Goal: Task Accomplishment & Management: Manage account settings

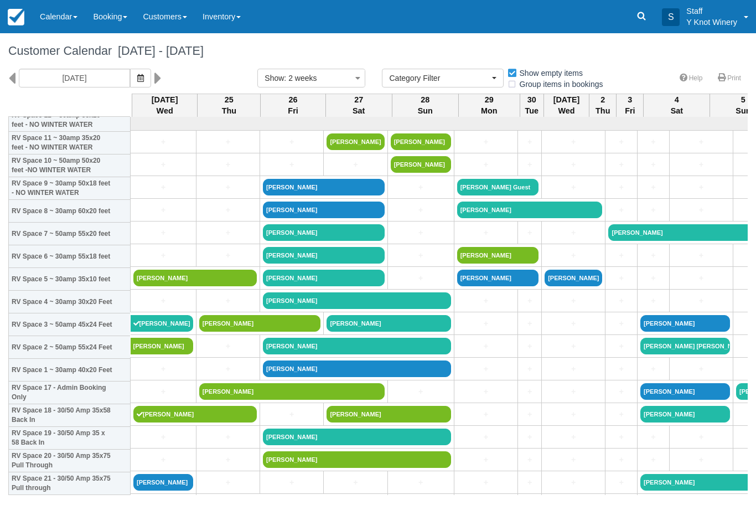
select select
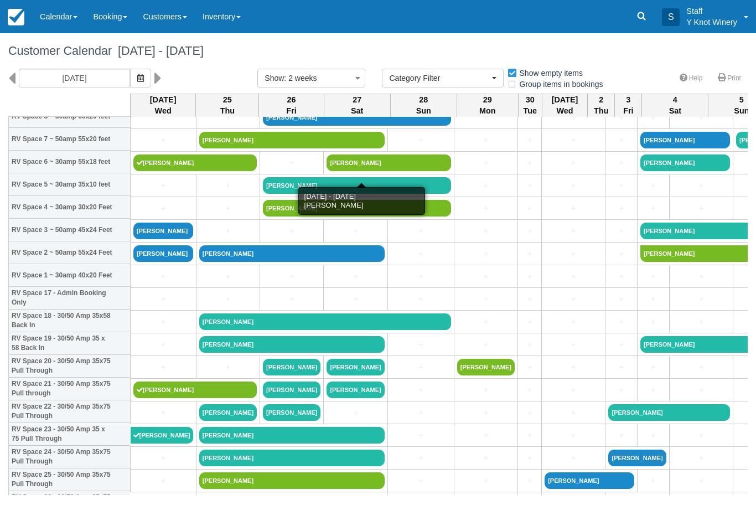
scroll to position [252, 0]
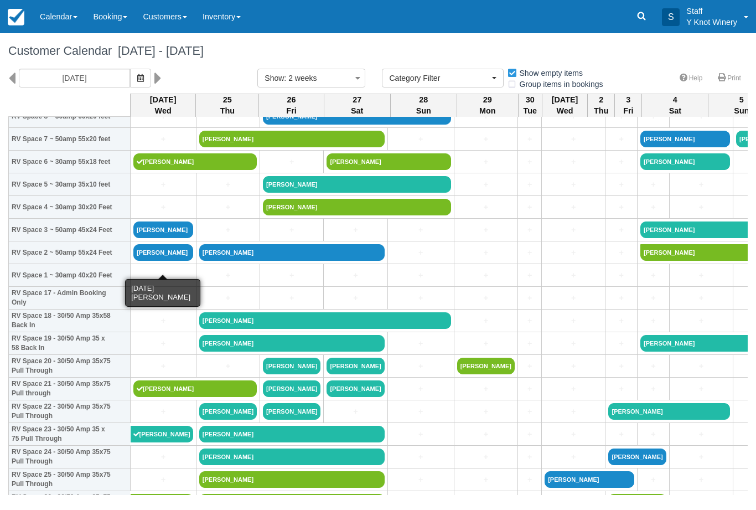
click at [169, 261] on link "[PERSON_NAME]" at bounding box center [163, 252] width 60 height 17
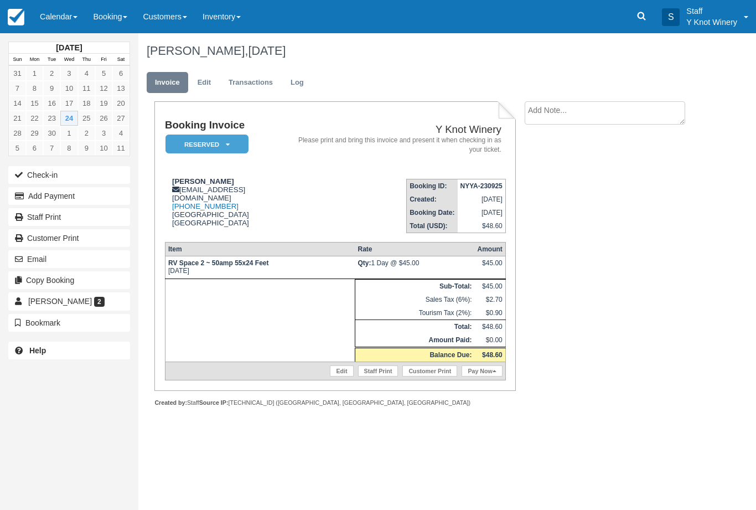
click at [204, 87] on link "Edit" at bounding box center [204, 83] width 30 height 22
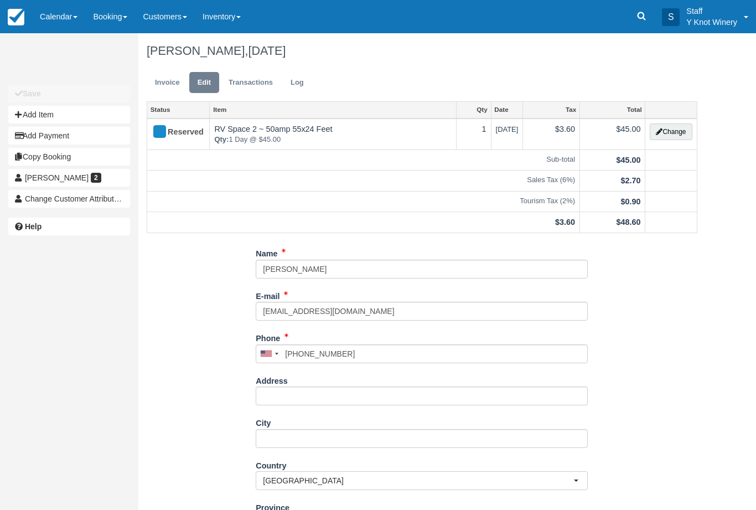
click at [673, 136] on button "Change" at bounding box center [671, 131] width 42 height 17
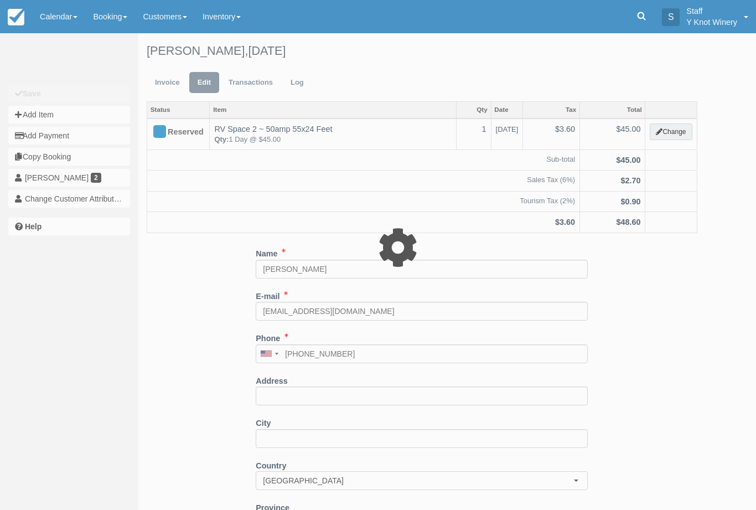
type input "45.00"
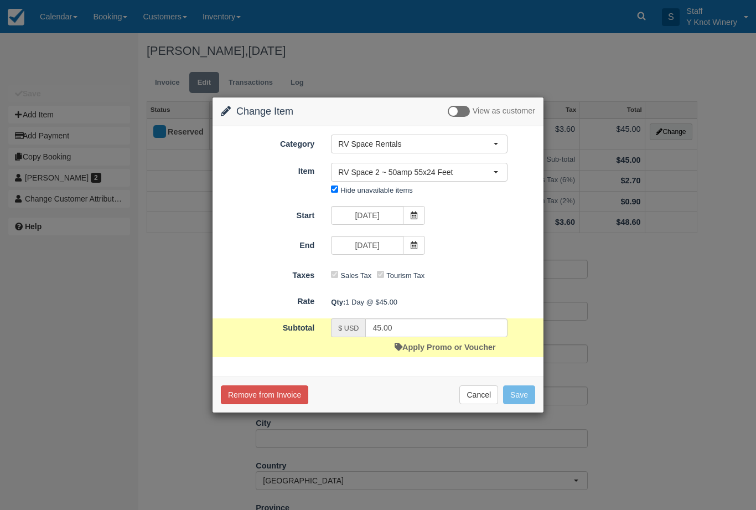
click at [431, 168] on span "RV Space 2 ~ 50amp 55x24 Feet" at bounding box center [415, 172] width 155 height 11
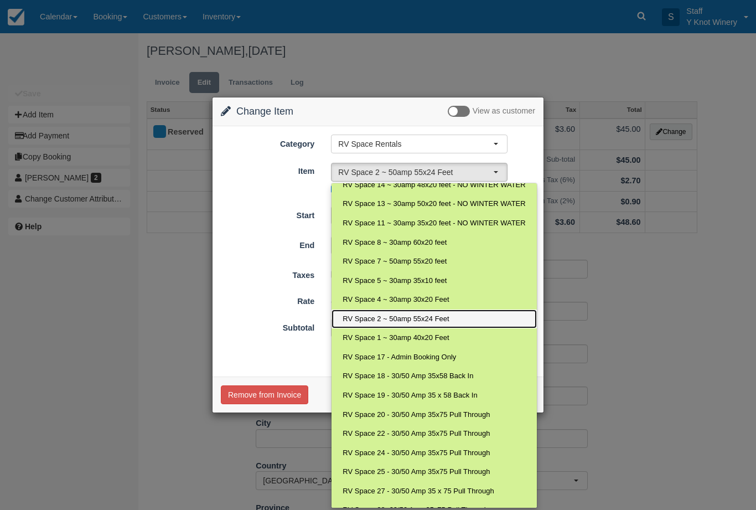
scroll to position [85, 0]
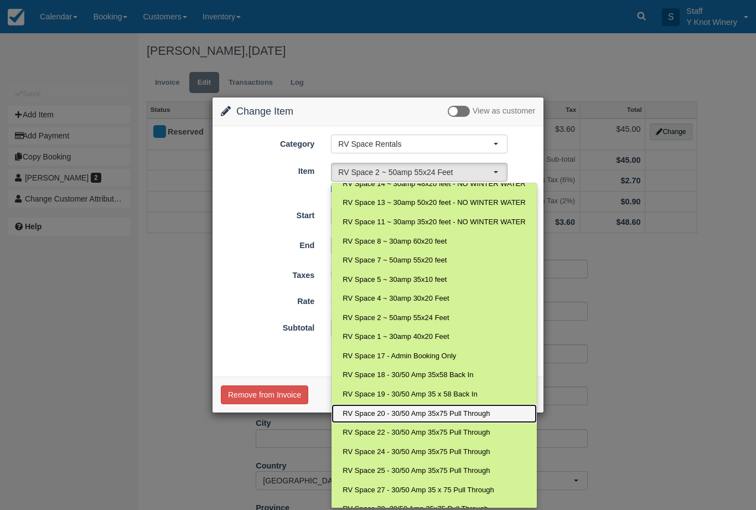
click at [450, 410] on span "RV Space 20 - 30/50 Amp 35x75 Pull Through" at bounding box center [416, 413] width 147 height 11
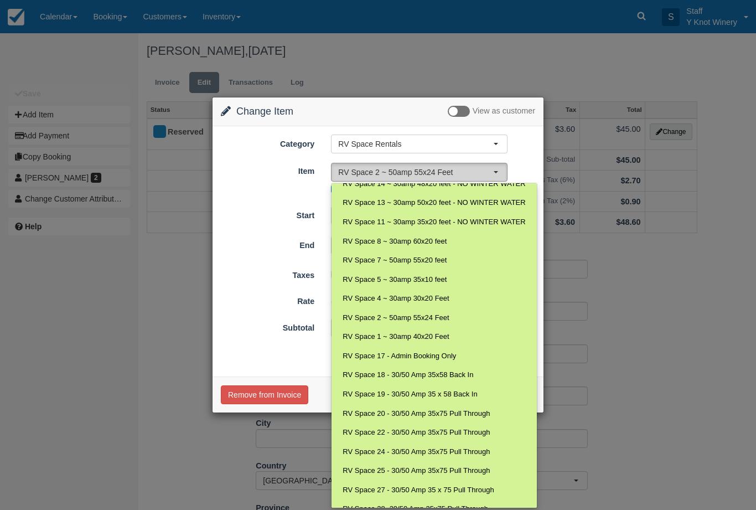
select select "72"
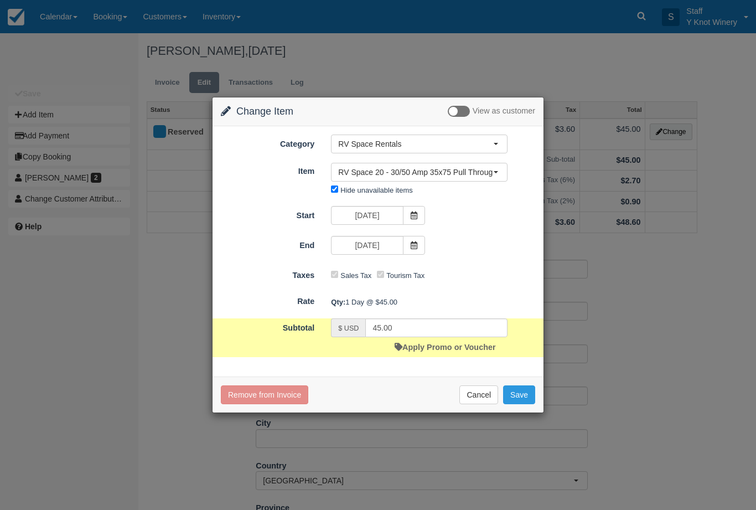
click at [522, 395] on button "Save" at bounding box center [519, 394] width 32 height 19
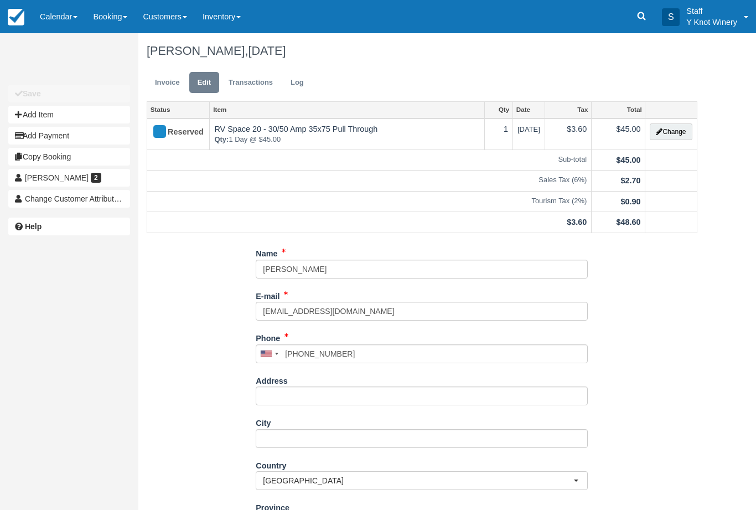
click at [62, 19] on link "Calendar" at bounding box center [58, 16] width 53 height 33
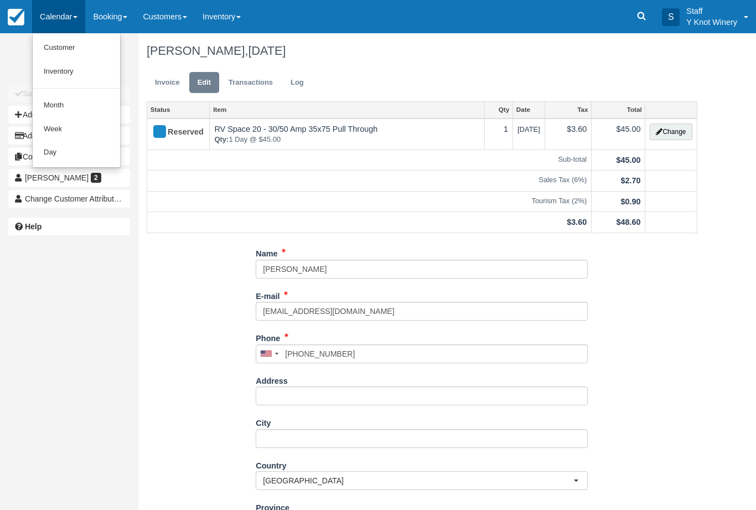
click at [80, 49] on link "Customer" at bounding box center [76, 48] width 87 height 24
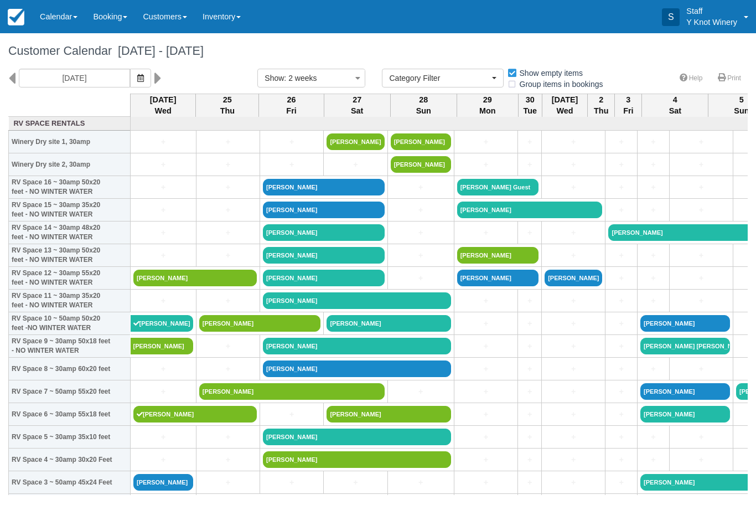
select select
